Goal: Book appointment/travel/reservation

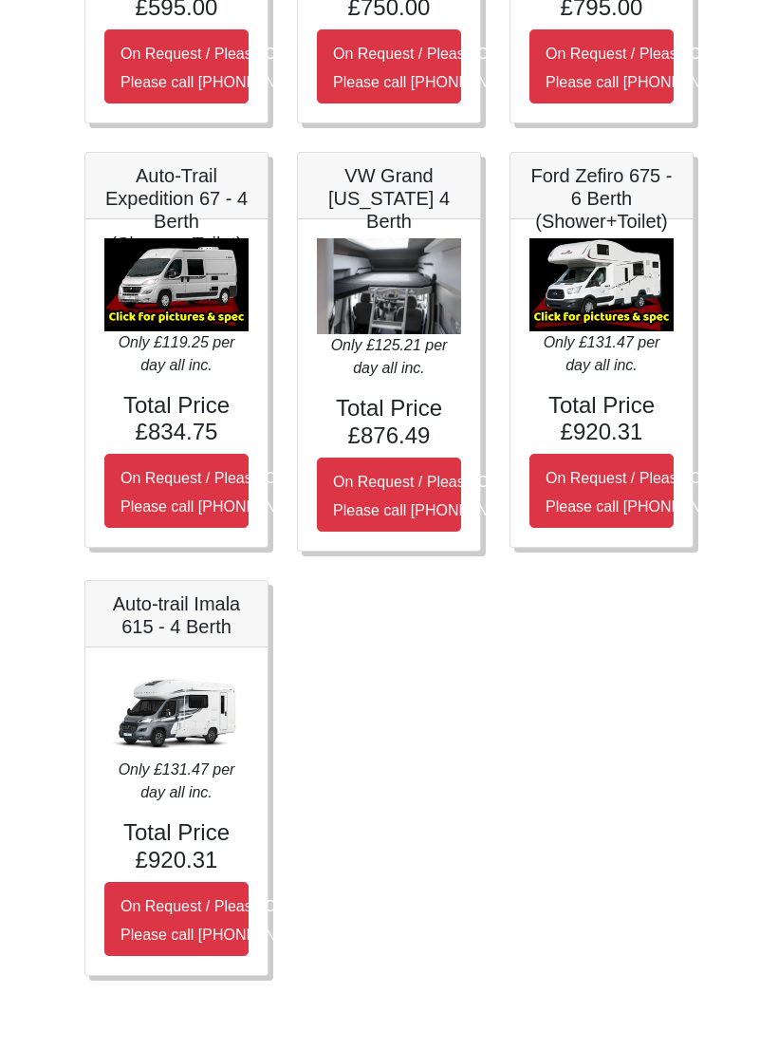
scroll to position [553, 0]
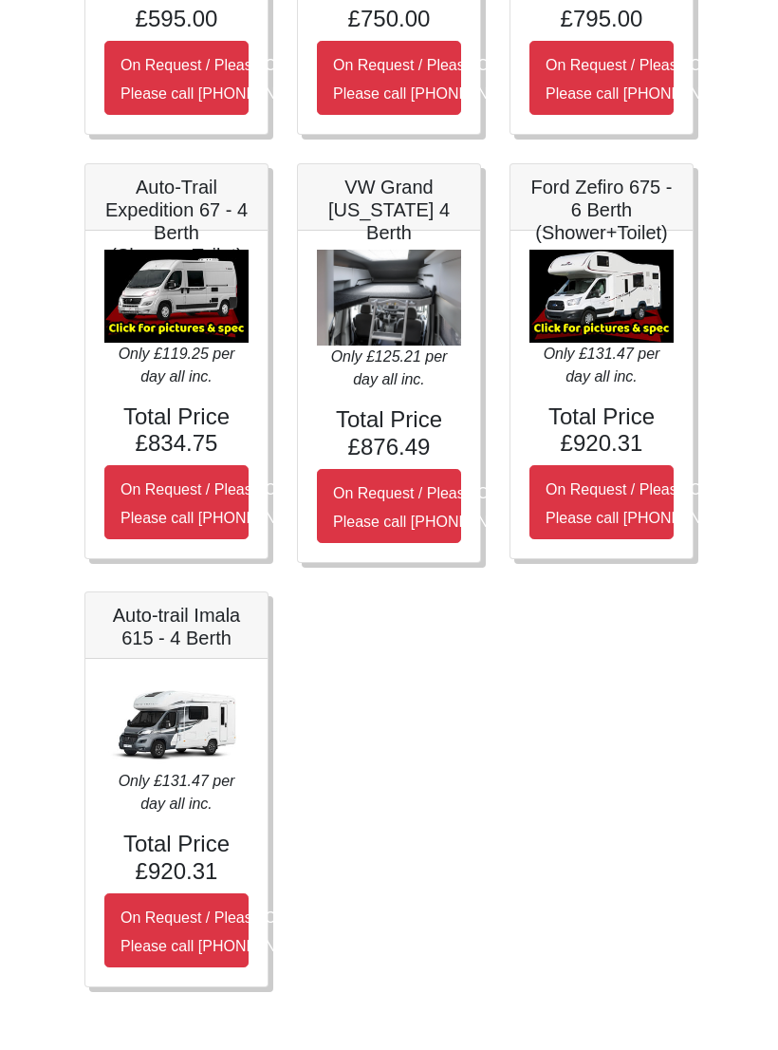
click at [181, 208] on h5 "Auto-Trail Expedition 67 - 4 Berth (Shower+Toilet)" at bounding box center [176, 221] width 144 height 91
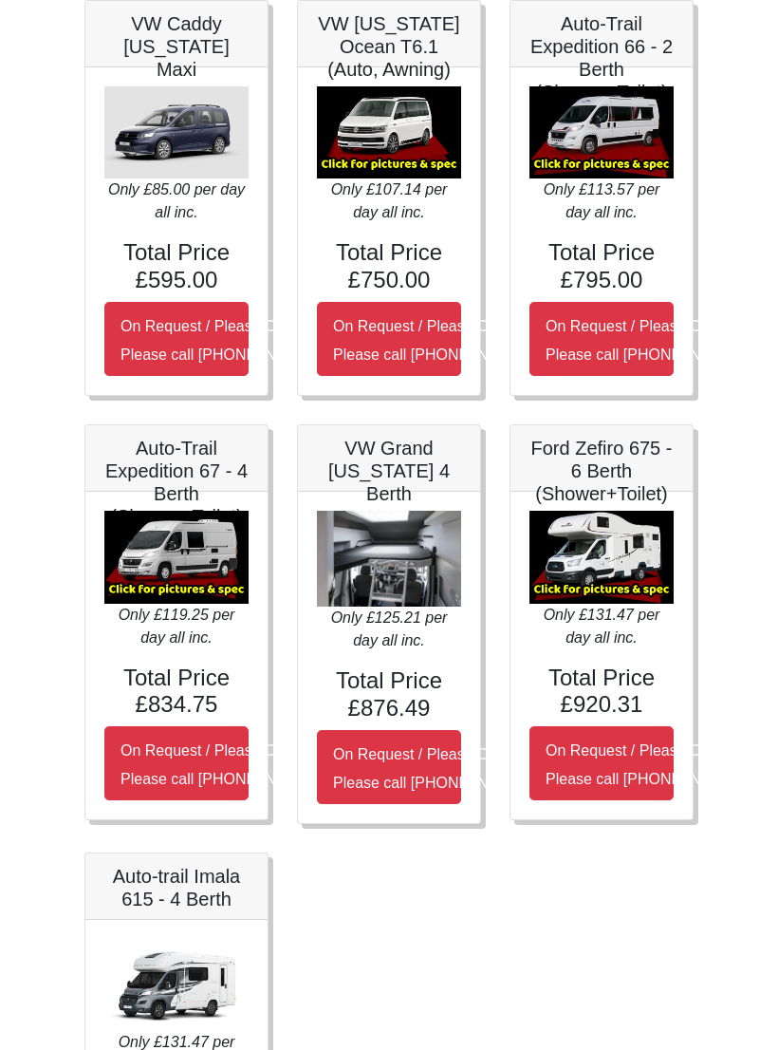
scroll to position [0, 0]
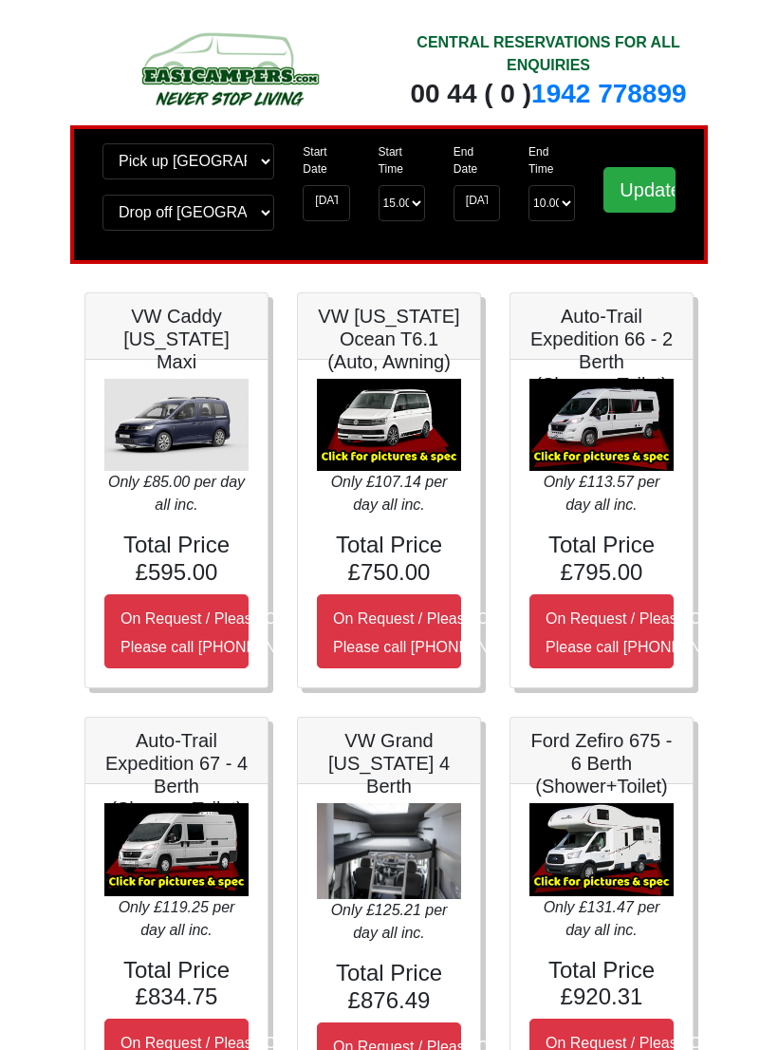
click at [410, 707] on button "On Request / Please Call Us Please call 0044 (0)1942 821080" at bounding box center [389, 1059] width 144 height 74
click at [643, 195] on input "Update" at bounding box center [640, 190] width 72 height 46
click at [637, 204] on input "Update" at bounding box center [640, 190] width 72 height 46
click at [653, 206] on input "Update" at bounding box center [640, 190] width 72 height 46
click at [648, 203] on input "Update" at bounding box center [640, 190] width 72 height 46
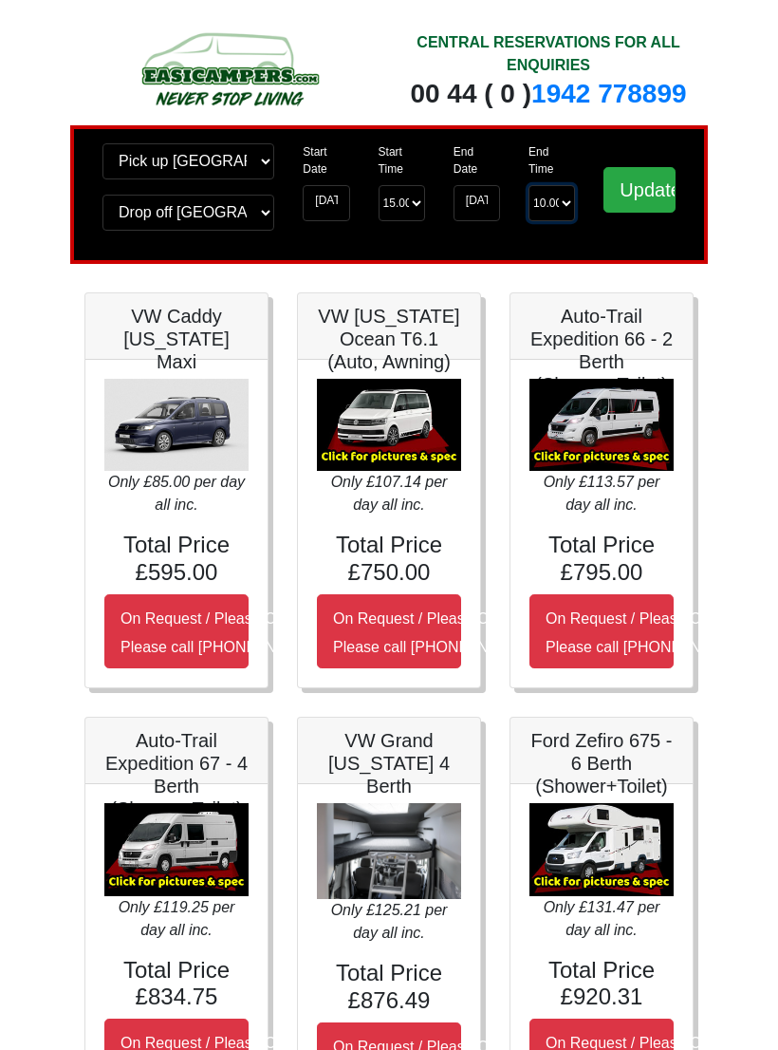
click at [552, 203] on select "End Time 10.00 -------- 08.00 am 09.00 am 10.00 am 11.00 am (Sunday Only)" at bounding box center [552, 203] width 47 height 36
click at [646, 198] on input "Update" at bounding box center [640, 190] width 72 height 46
click at [482, 209] on input "03-10-2025" at bounding box center [477, 203] width 47 height 36
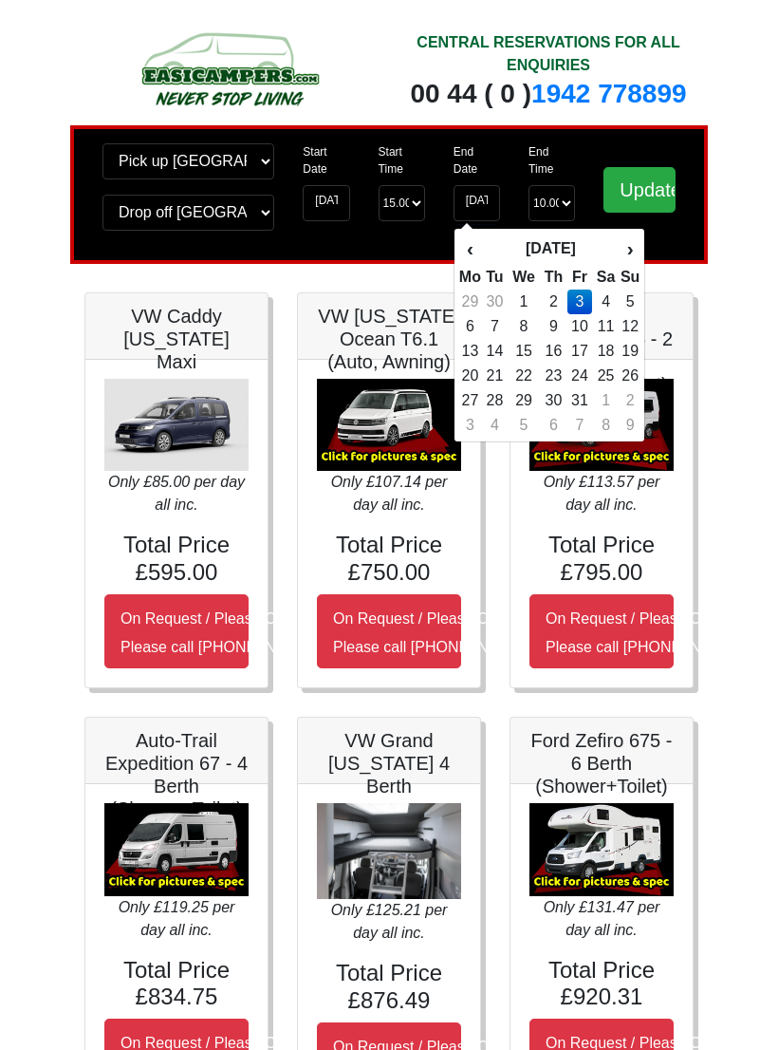
click at [478, 242] on th "‹" at bounding box center [471, 249] width 24 height 32
click at [631, 249] on th "›" at bounding box center [630, 249] width 21 height 32
click at [529, 302] on td "1" at bounding box center [524, 302] width 32 height 25
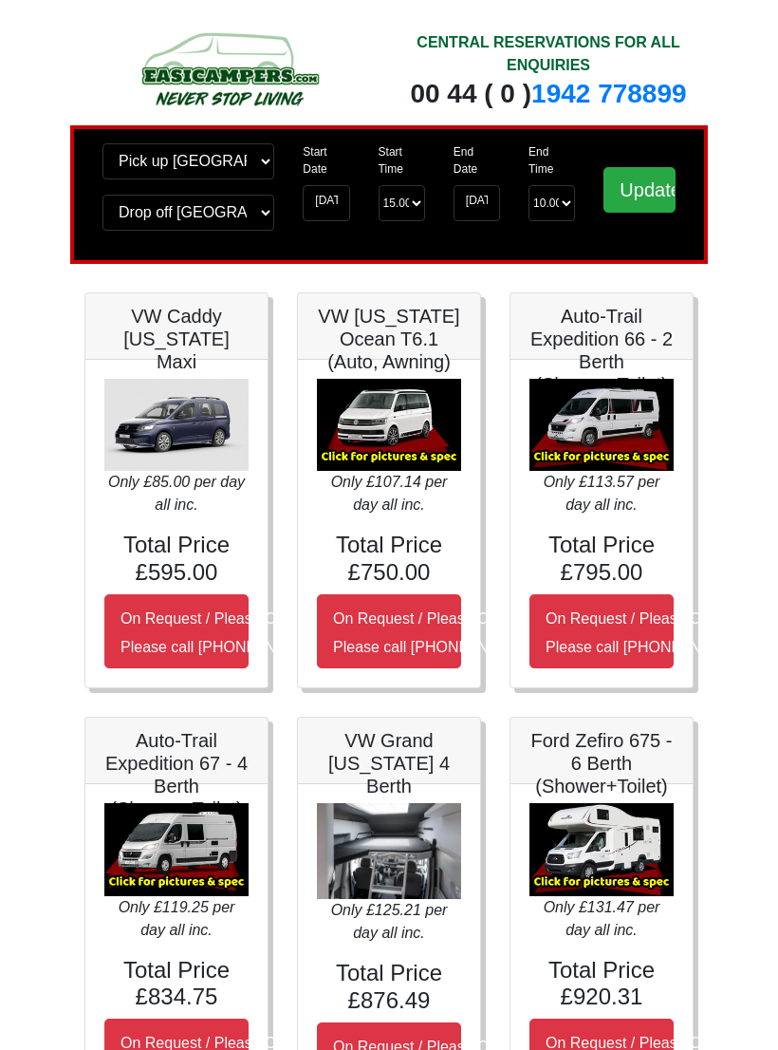
click at [644, 202] on input "Update" at bounding box center [640, 190] width 72 height 46
click at [479, 211] on input "01-10-2025" at bounding box center [477, 203] width 47 height 36
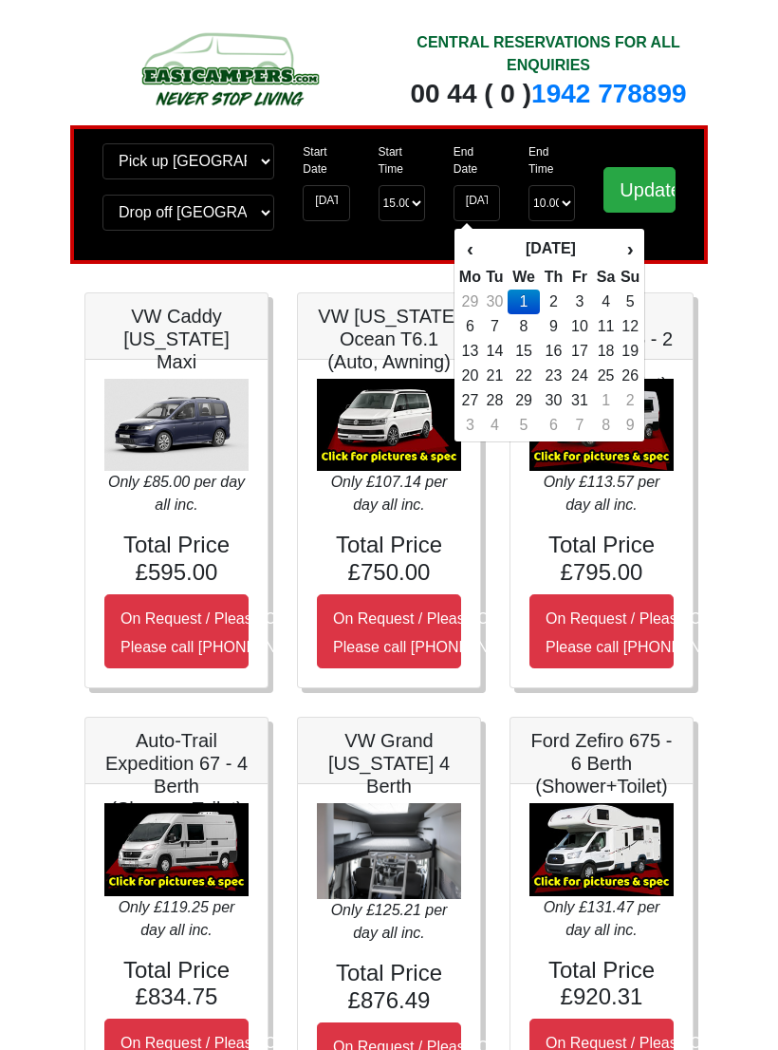
click at [583, 305] on td "3" at bounding box center [581, 302] width 26 height 25
type input "03-10-2025"
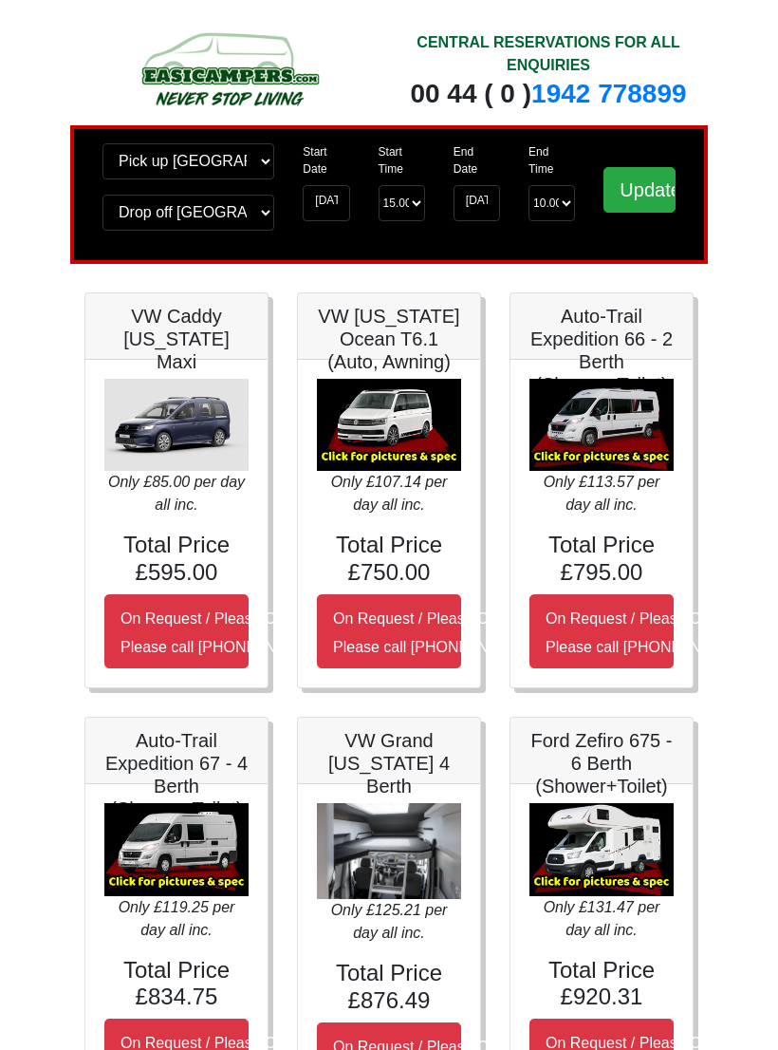
click at [647, 208] on input "Update" at bounding box center [640, 190] width 72 height 46
click at [645, 186] on input "Update" at bounding box center [640, 190] width 72 height 46
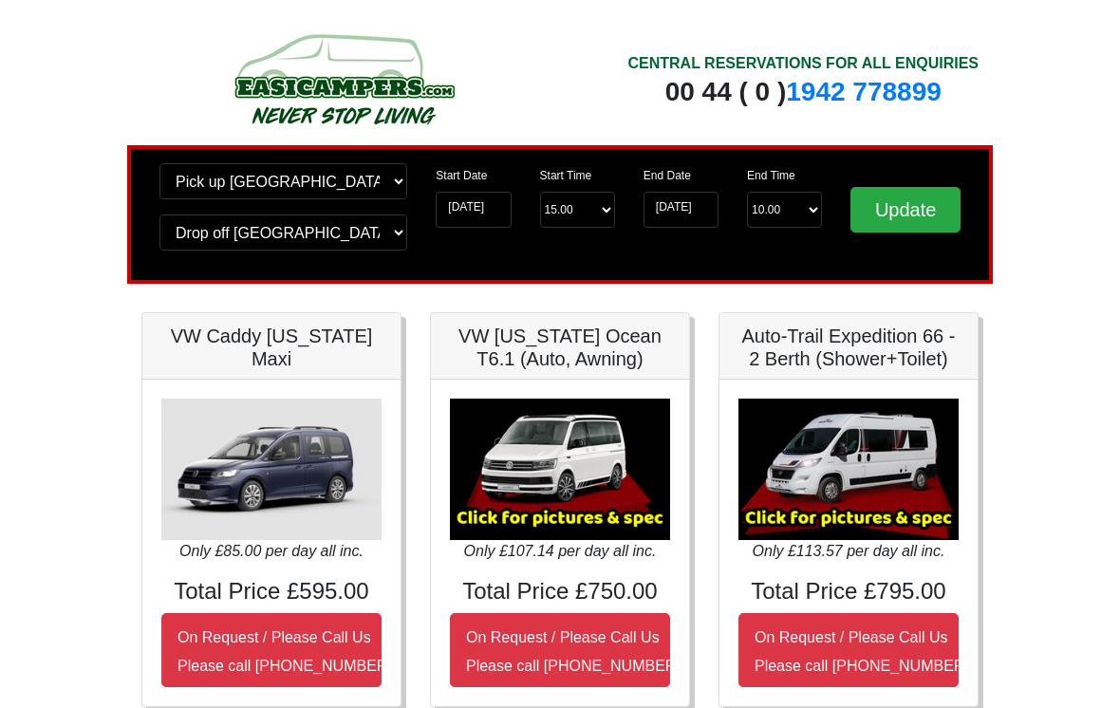
click at [915, 211] on input "Update" at bounding box center [906, 210] width 110 height 46
click at [925, 213] on input "Update" at bounding box center [906, 210] width 110 height 46
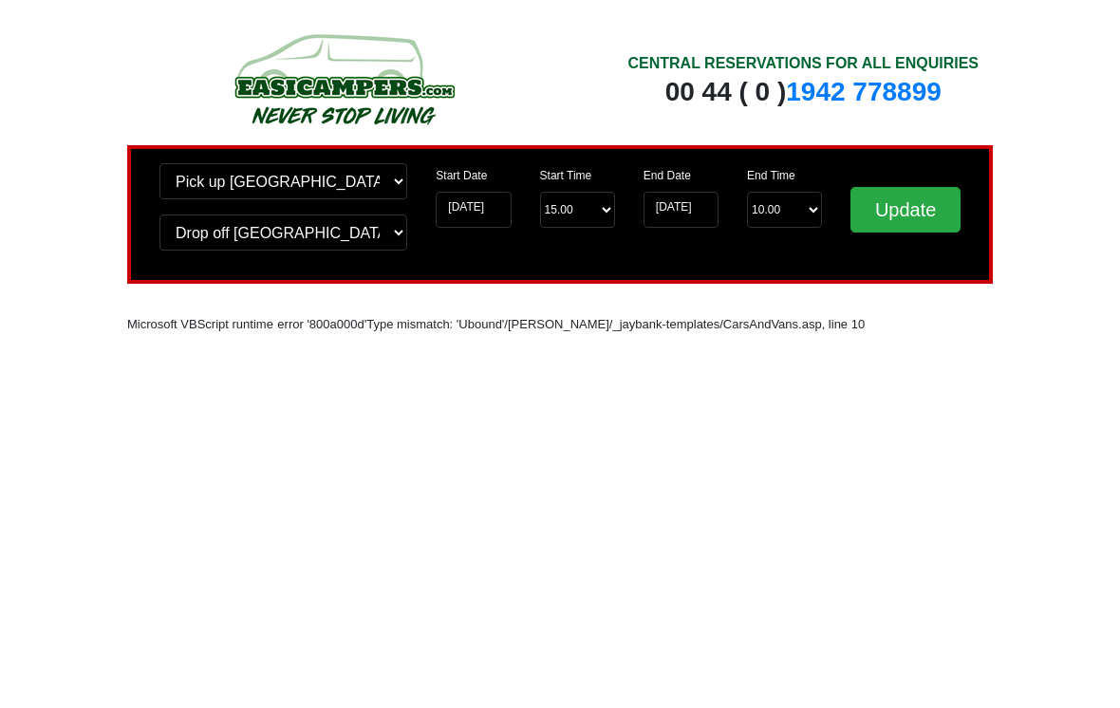
click at [929, 229] on input "Update" at bounding box center [906, 210] width 110 height 46
click at [690, 216] on input "[DATE]" at bounding box center [681, 210] width 75 height 36
click at [693, 218] on input "[DATE]" at bounding box center [681, 210] width 75 height 36
click at [911, 225] on input "Update" at bounding box center [906, 210] width 110 height 46
click at [685, 205] on input "[DATE]" at bounding box center [681, 210] width 75 height 36
